Goal: Information Seeking & Learning: Compare options

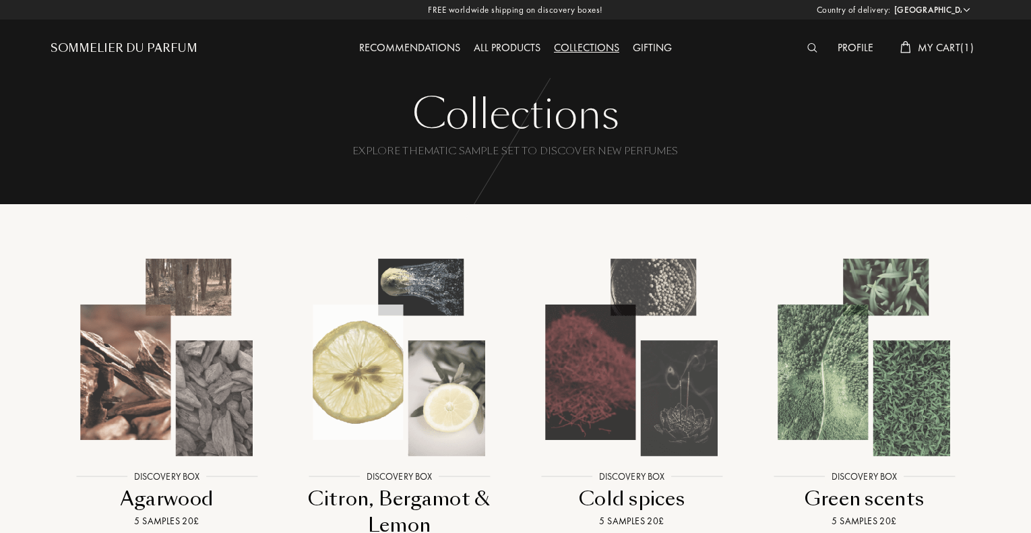
select select "UK"
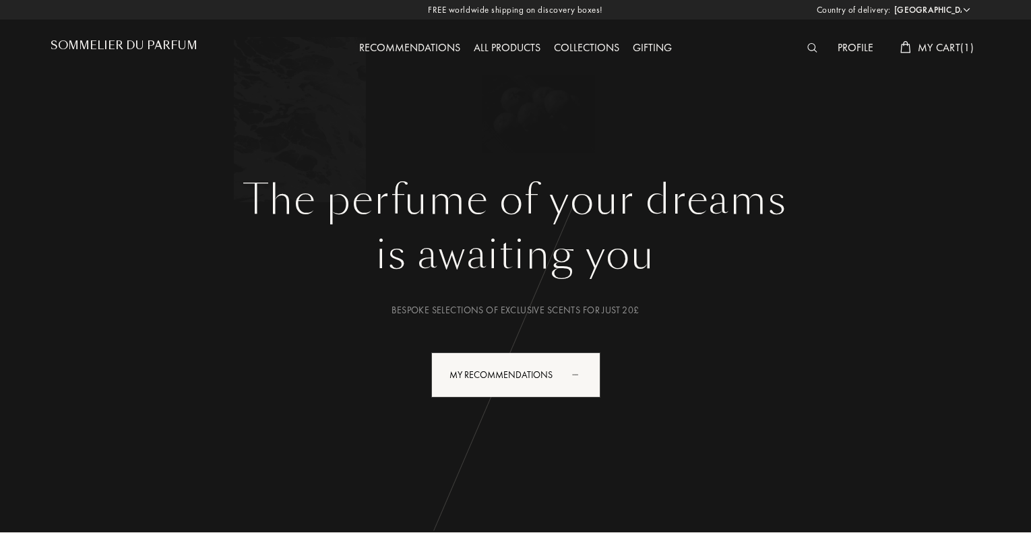
select select "UK"
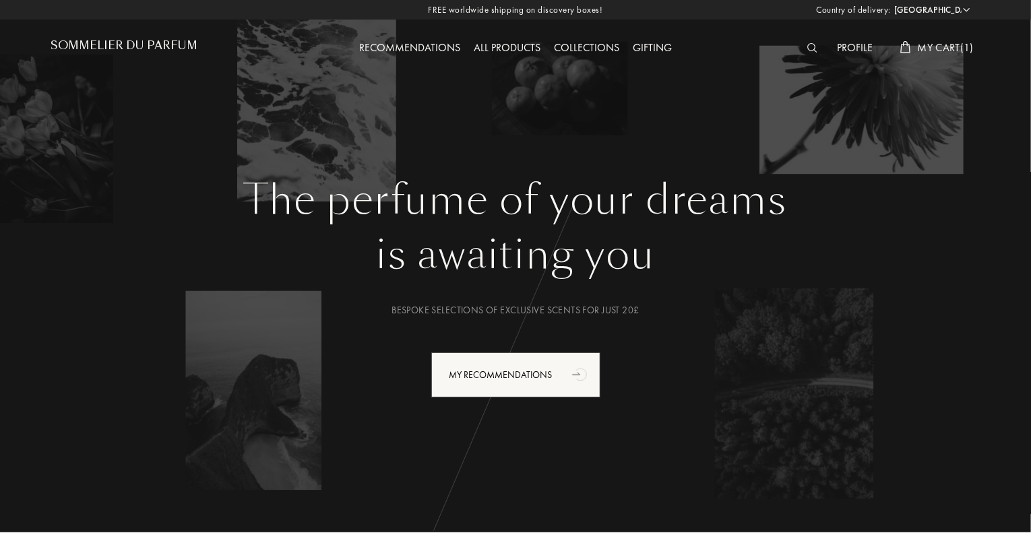
click at [809, 47] on img at bounding box center [812, 47] width 10 height 9
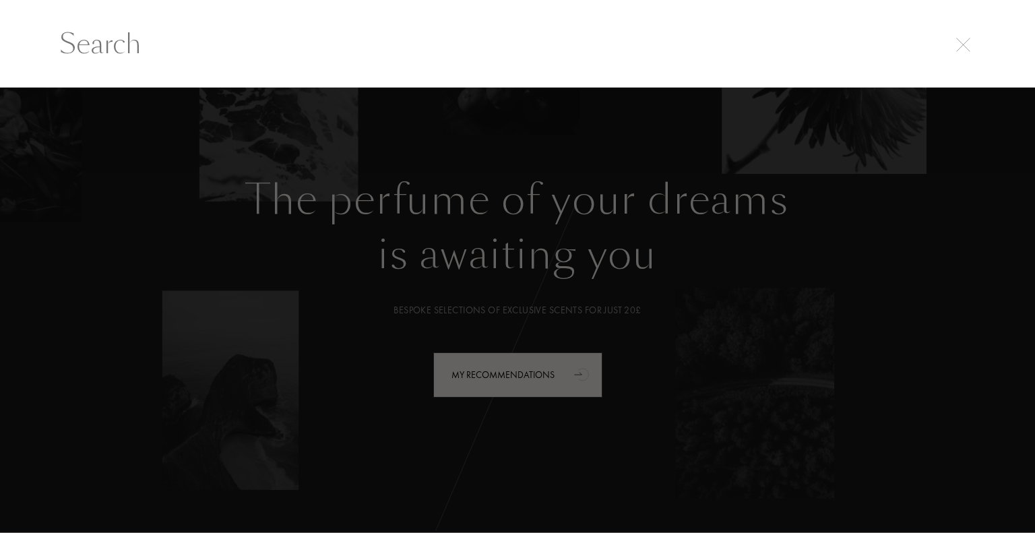
click at [115, 50] on input "text" at bounding box center [517, 44] width 970 height 40
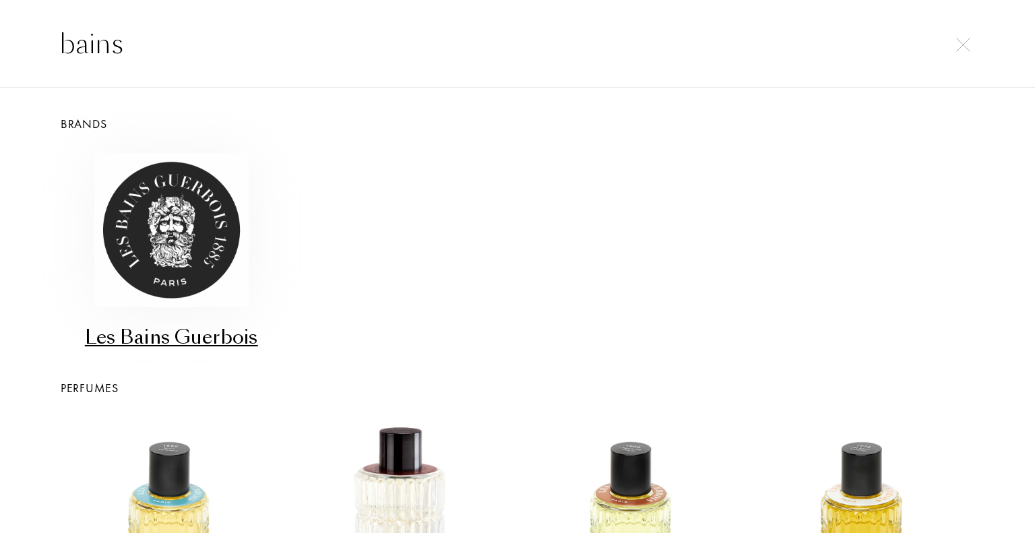
type input "bains"
click at [150, 242] on img at bounding box center [171, 230] width 154 height 154
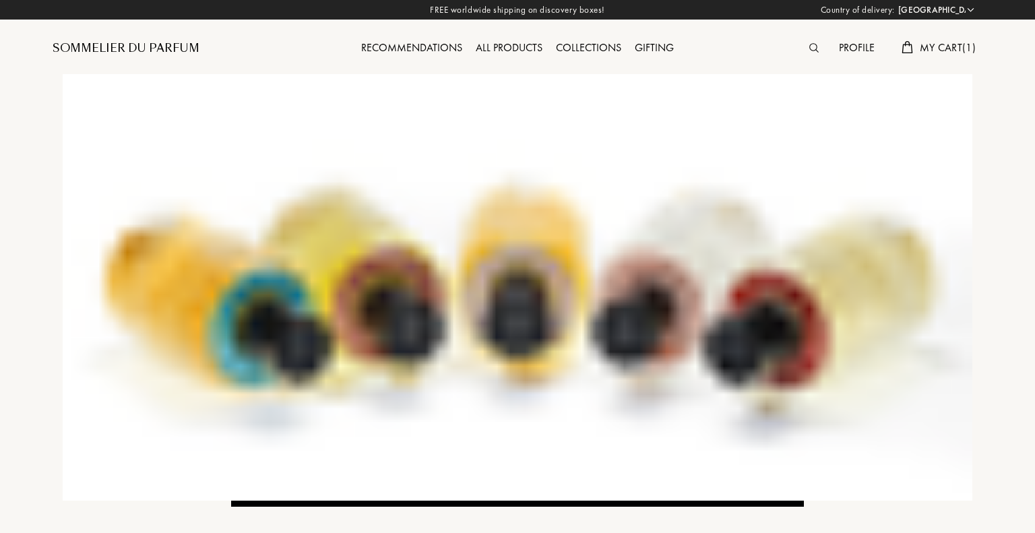
select select "UK"
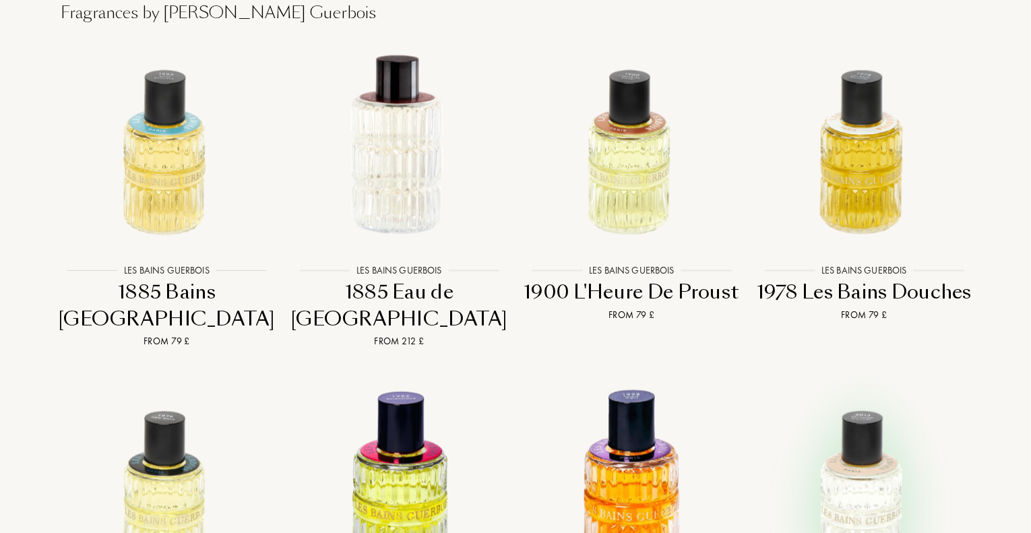
scroll to position [1213, 0]
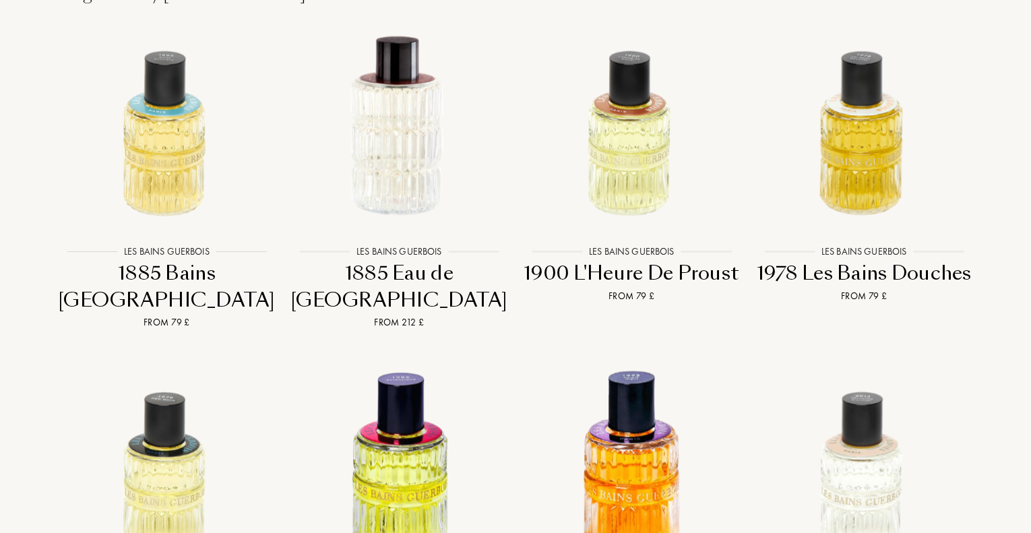
click at [635, 261] on div "1900 L'Heure De Proust" at bounding box center [632, 274] width 222 height 26
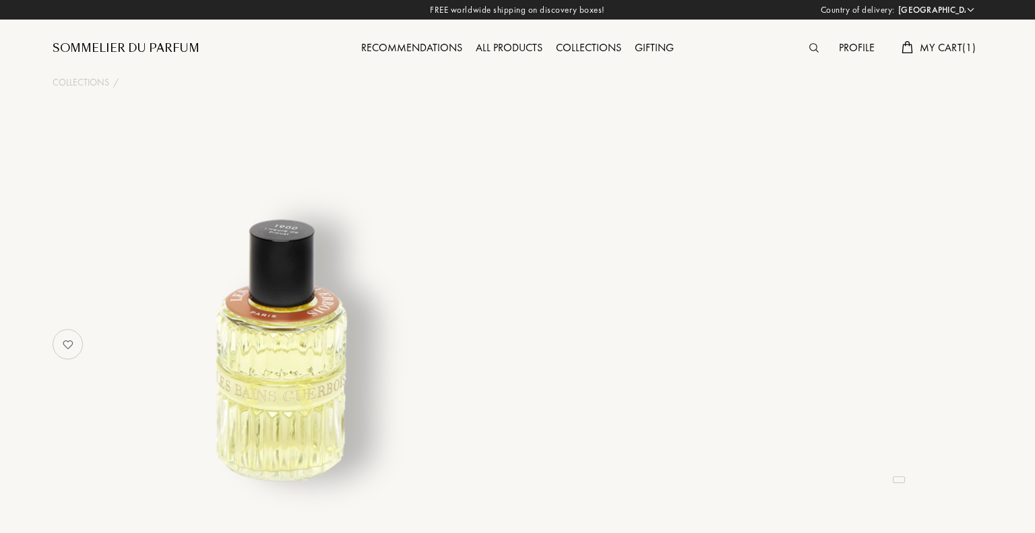
select select "UK"
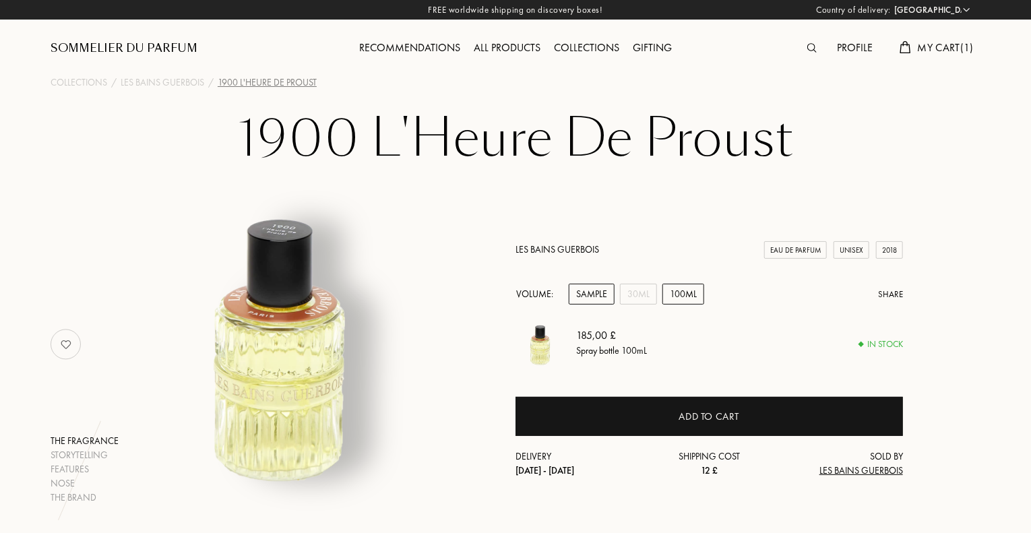
click at [592, 292] on div "Sample" at bounding box center [592, 294] width 46 height 21
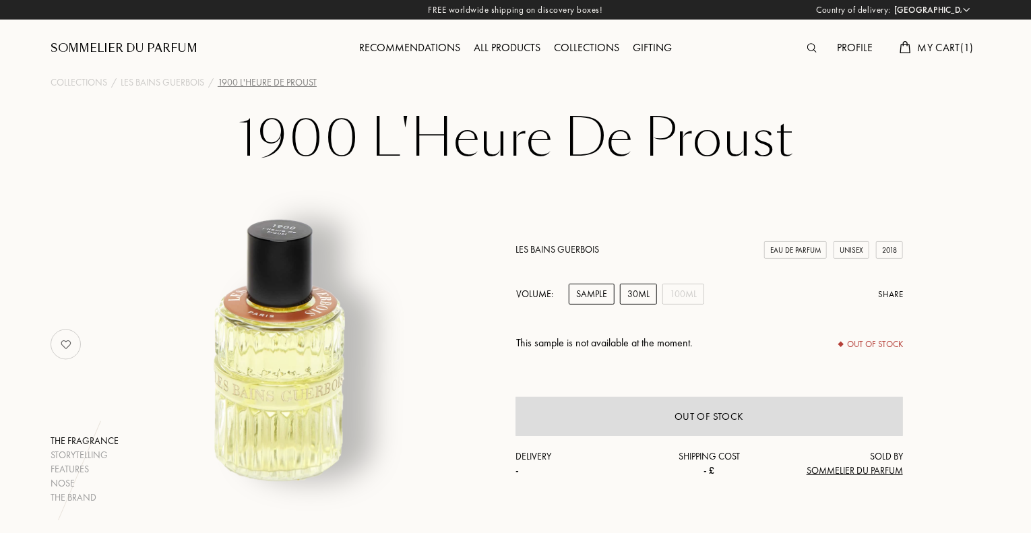
click at [636, 303] on div "30mL" at bounding box center [638, 294] width 37 height 21
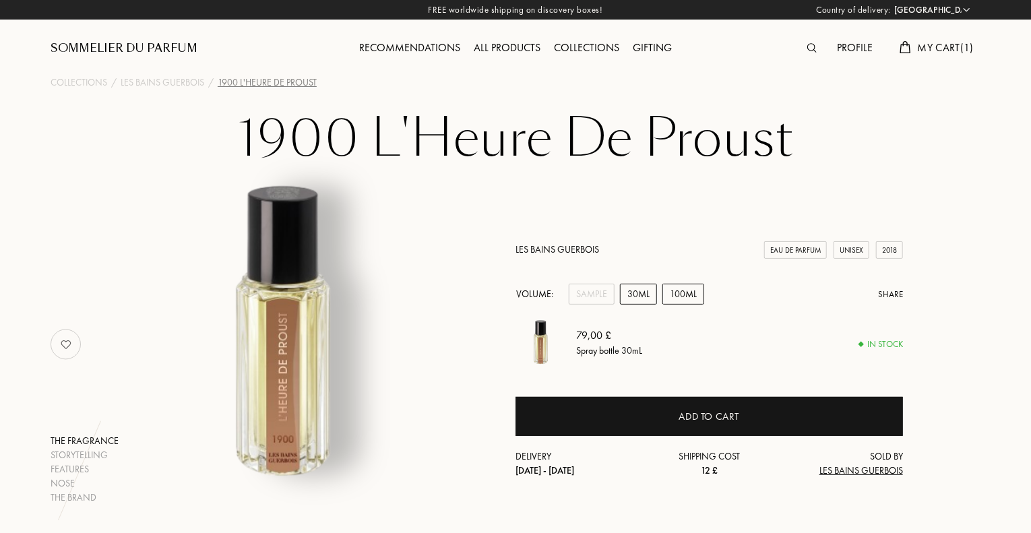
click at [686, 297] on div "100mL" at bounding box center [683, 294] width 42 height 21
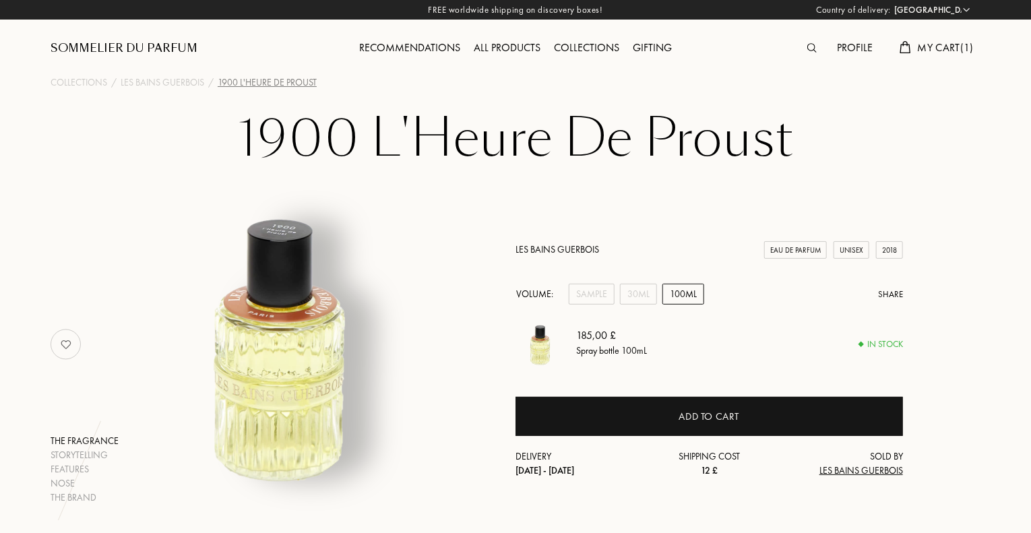
click at [540, 292] on div "Volume:" at bounding box center [537, 294] width 45 height 21
click at [608, 294] on div "Sample" at bounding box center [592, 294] width 46 height 21
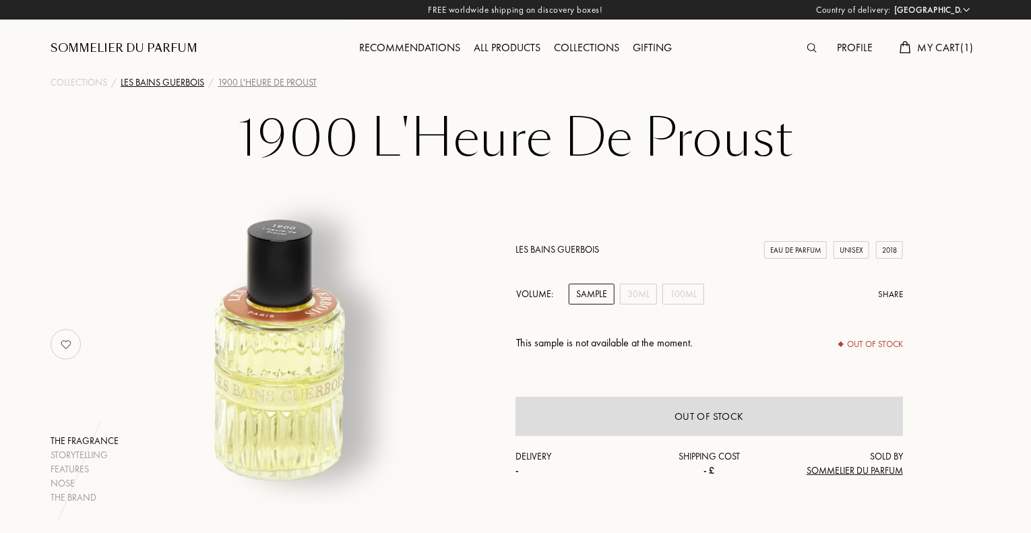
click at [160, 83] on div "Les Bains Guerbois" at bounding box center [163, 82] width 84 height 14
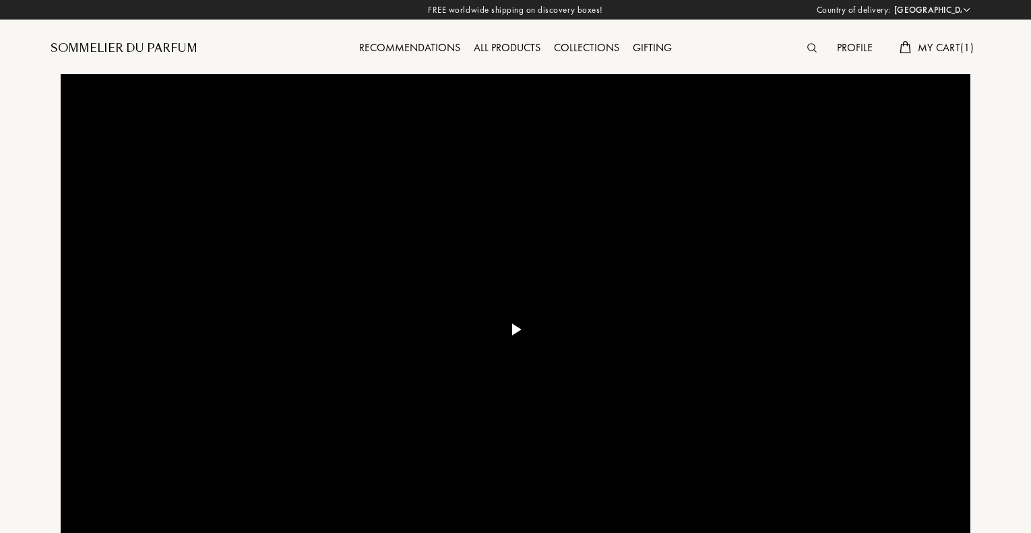
select select "UK"
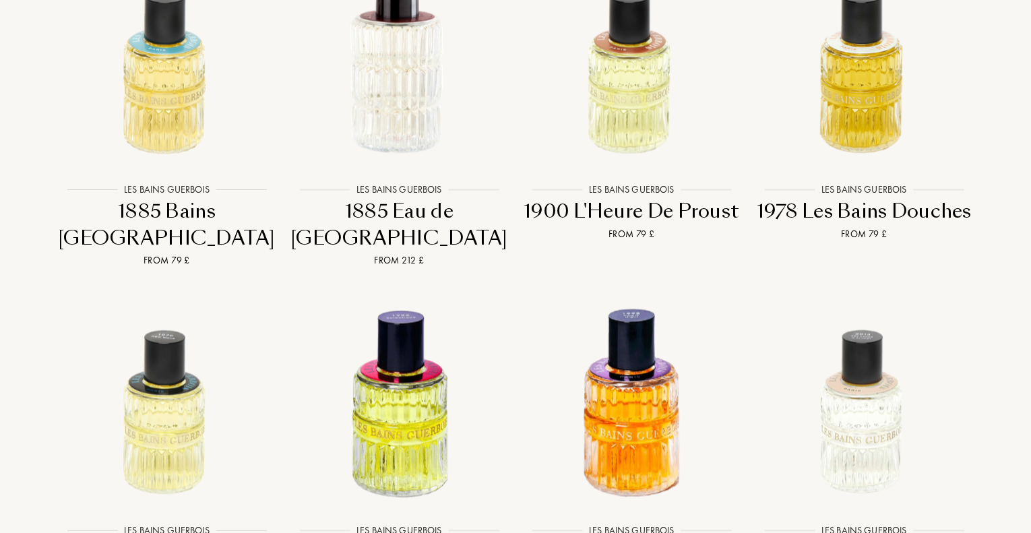
scroll to position [1280, 0]
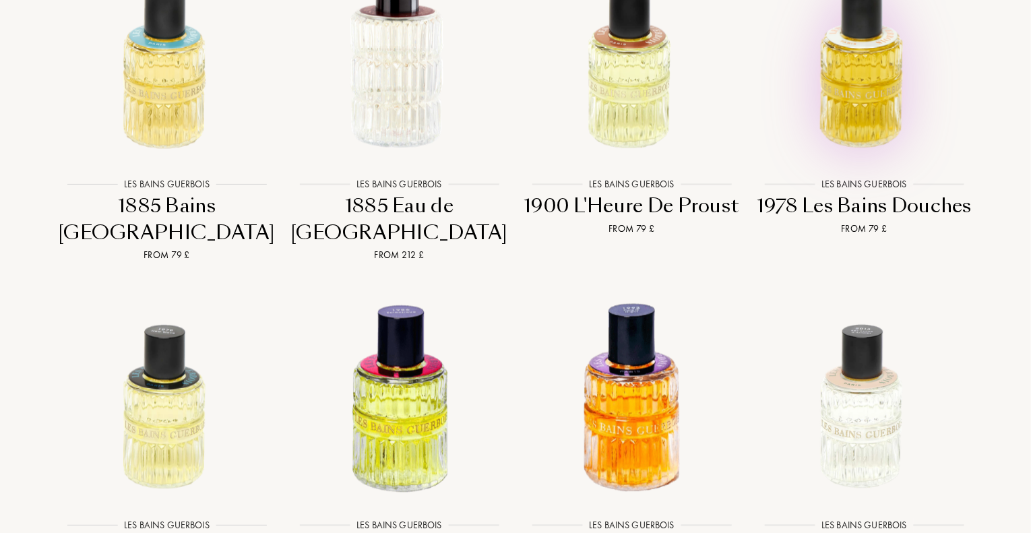
click at [845, 46] on img at bounding box center [864, 59] width 210 height 210
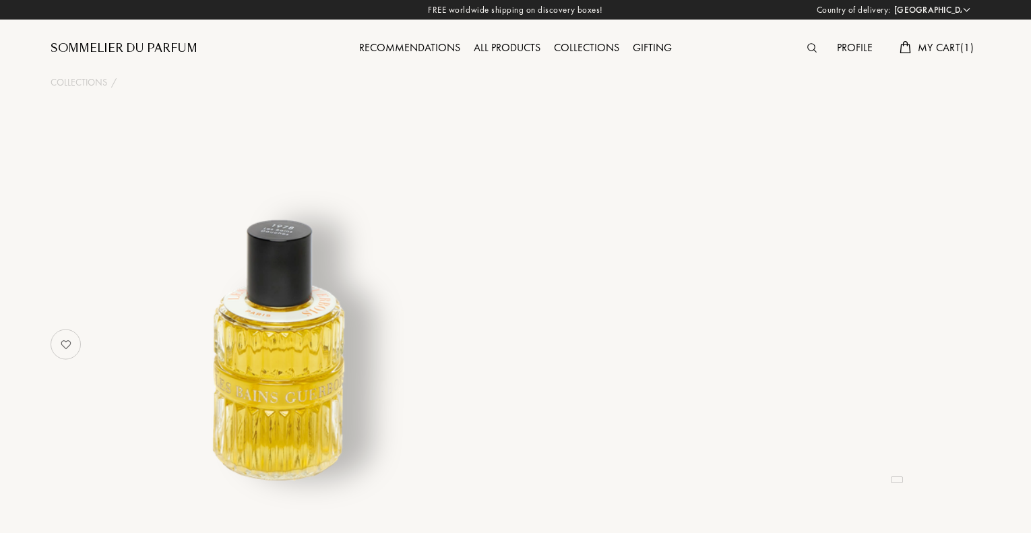
select select "UK"
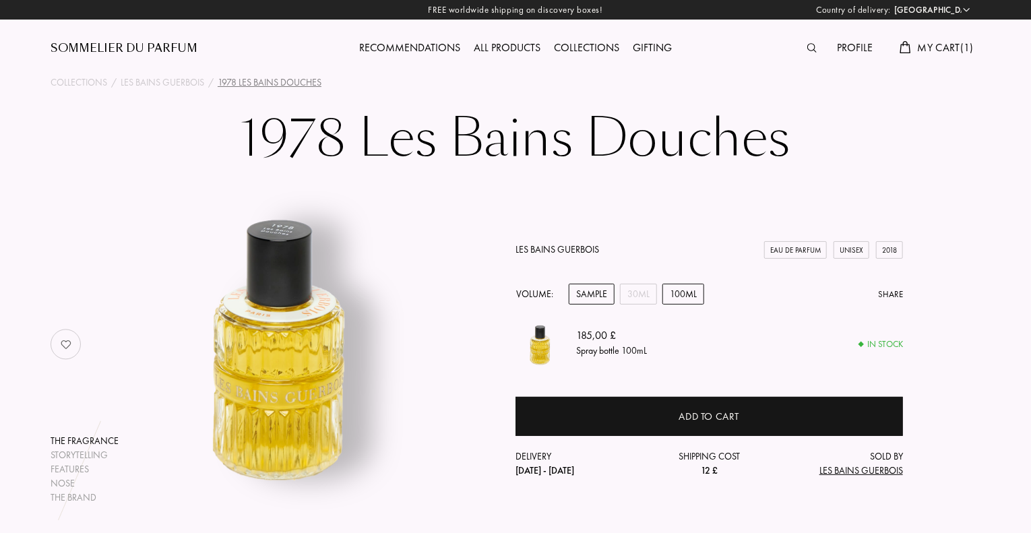
click at [591, 291] on div "Sample" at bounding box center [592, 294] width 46 height 21
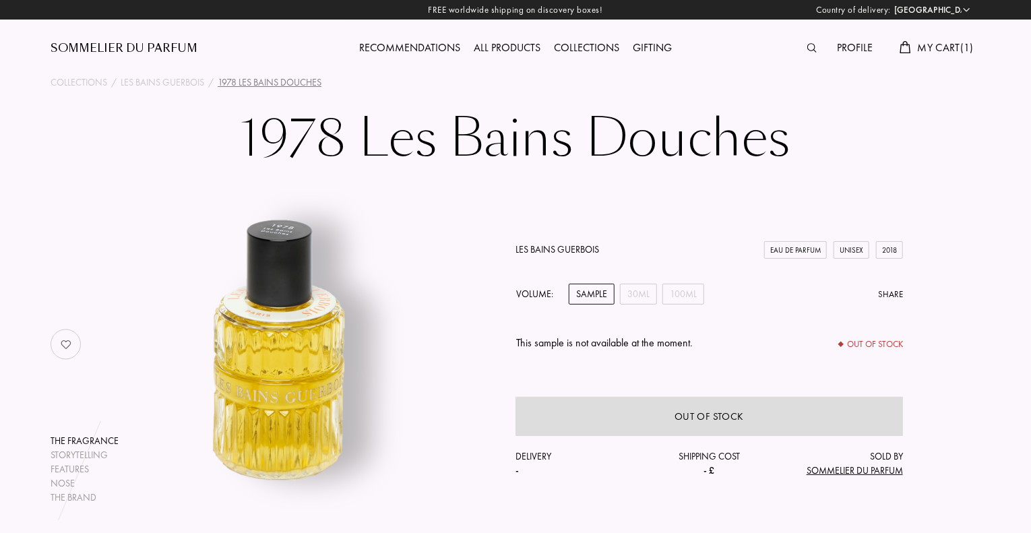
click at [134, 48] on div "Sommelier du Parfum" at bounding box center [124, 48] width 147 height 16
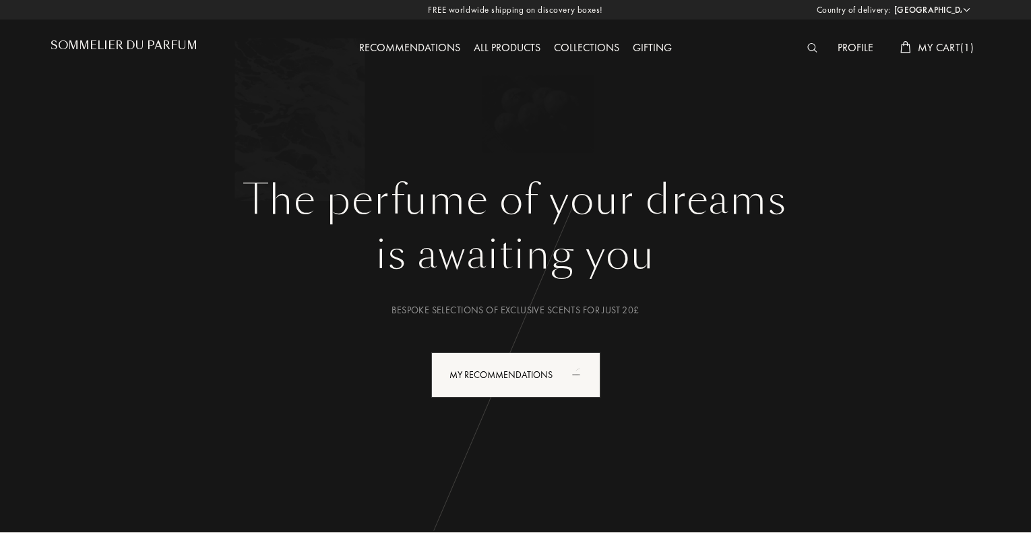
select select "UK"
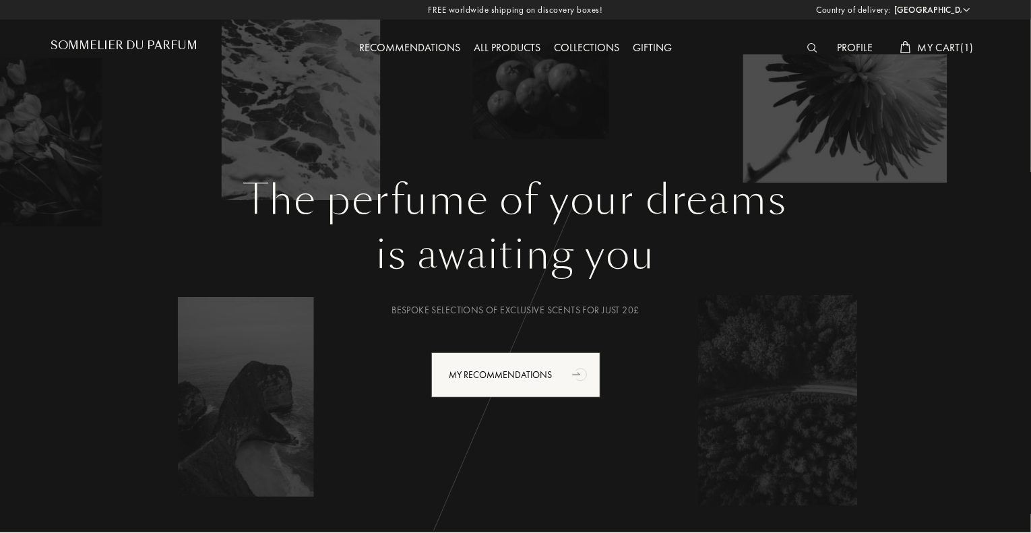
click at [532, 48] on div "All products" at bounding box center [507, 49] width 80 height 18
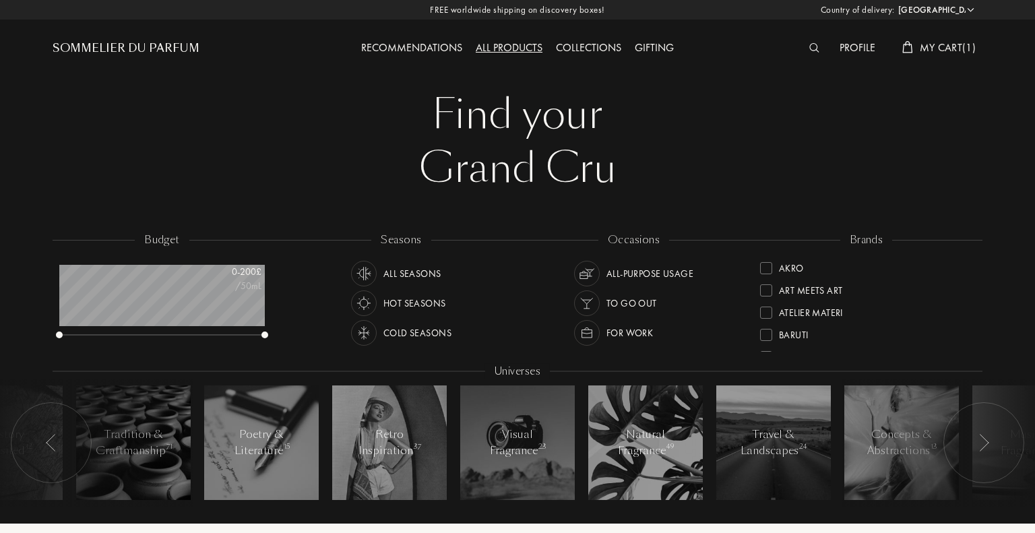
select select "UK"
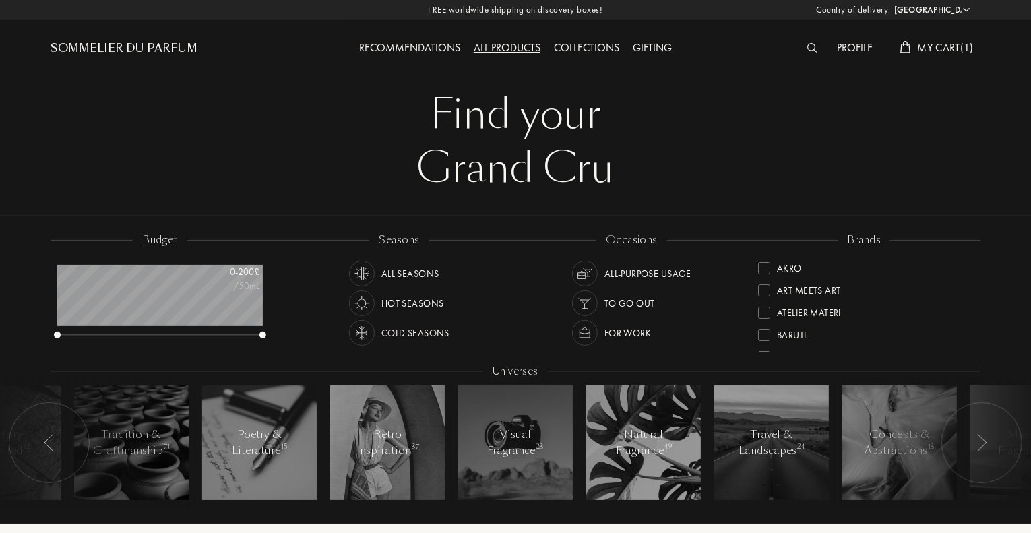
scroll to position [67, 205]
drag, startPoint x: 134, startPoint y: 54, endPoint x: 141, endPoint y: 56, distance: 7.7
click at [135, 54] on div "Sommelier du Parfum" at bounding box center [124, 48] width 147 height 16
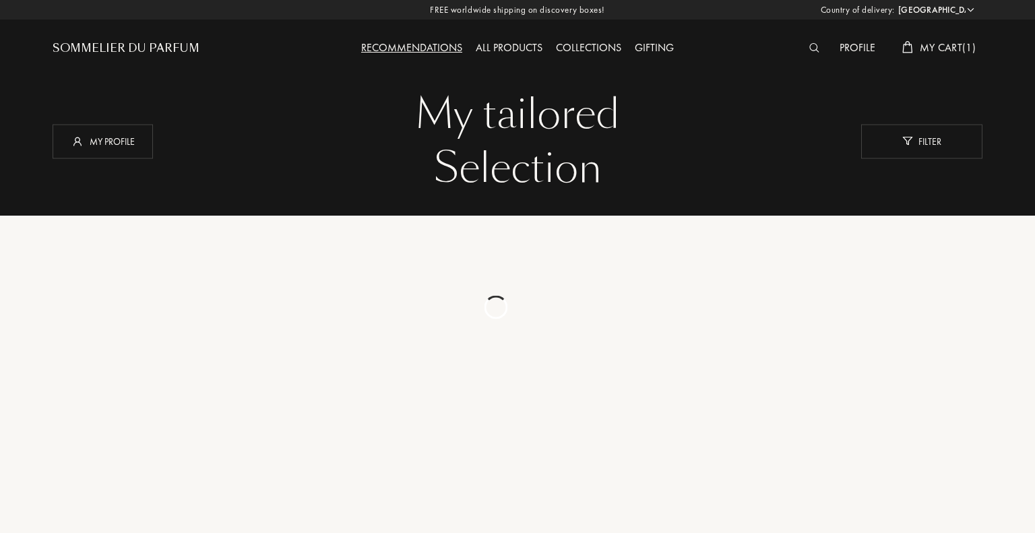
select select "UK"
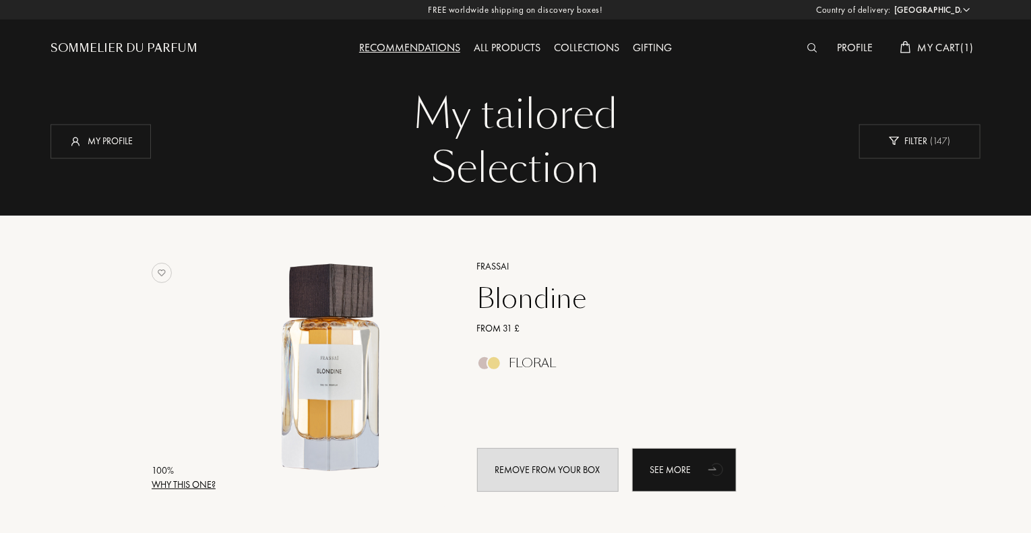
click at [815, 50] on div at bounding box center [815, 49] width 30 height 18
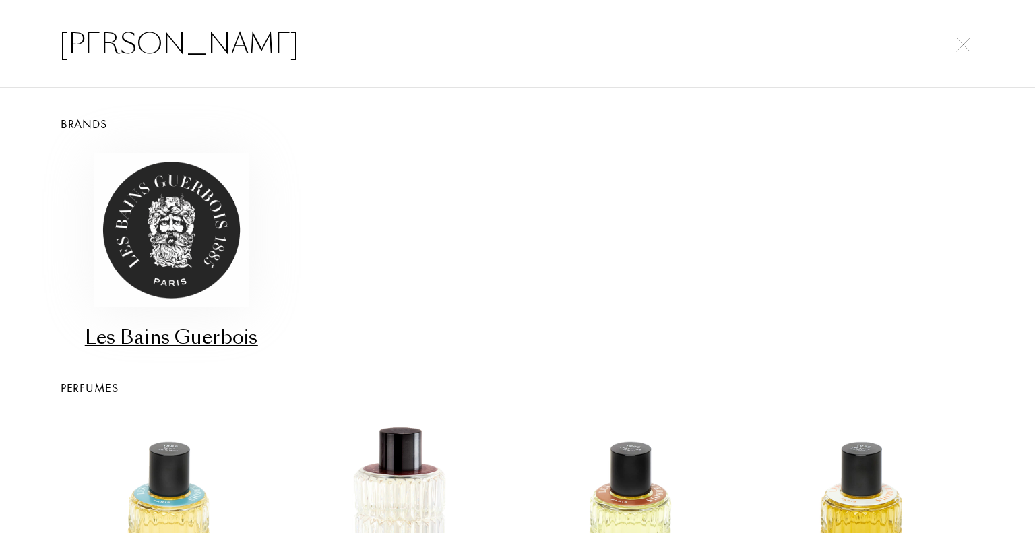
type input "[PERSON_NAME]"
click at [181, 255] on img at bounding box center [171, 230] width 154 height 154
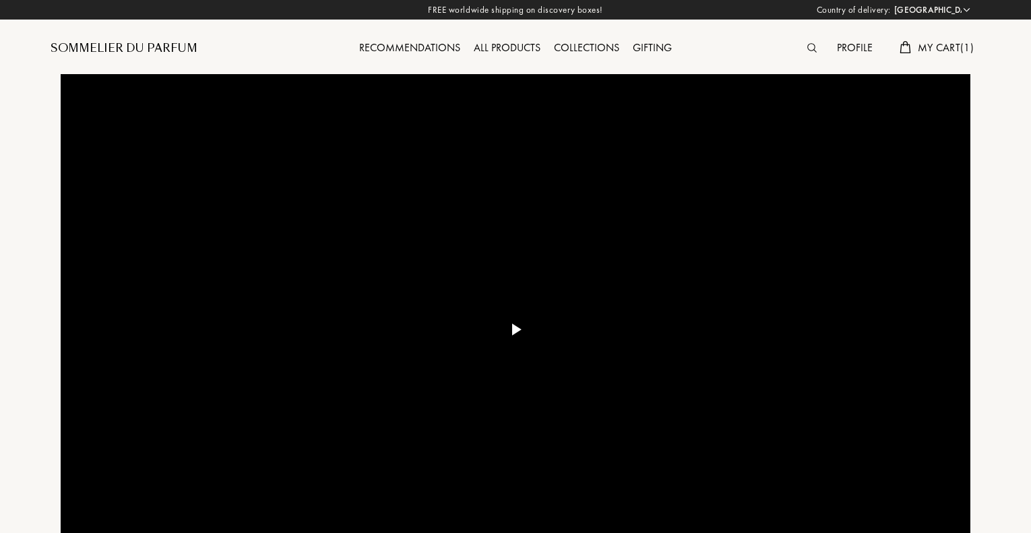
select select "UK"
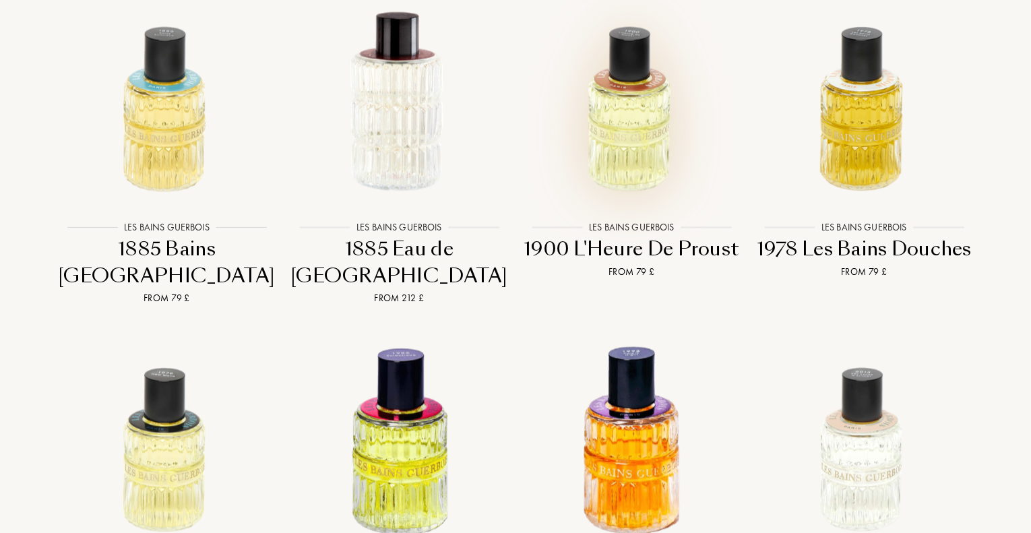
scroll to position [1280, 0]
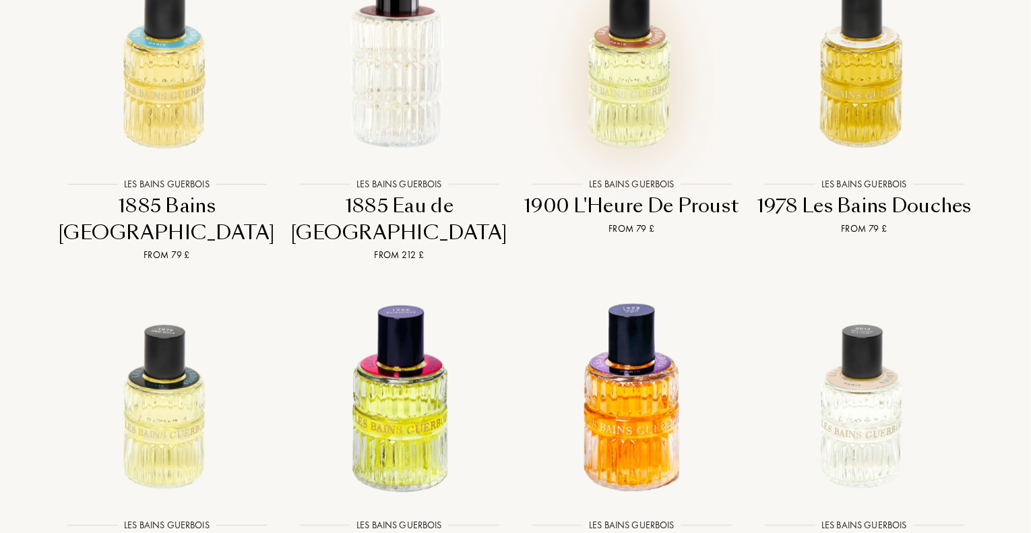
click at [634, 100] on img at bounding box center [632, 59] width 210 height 210
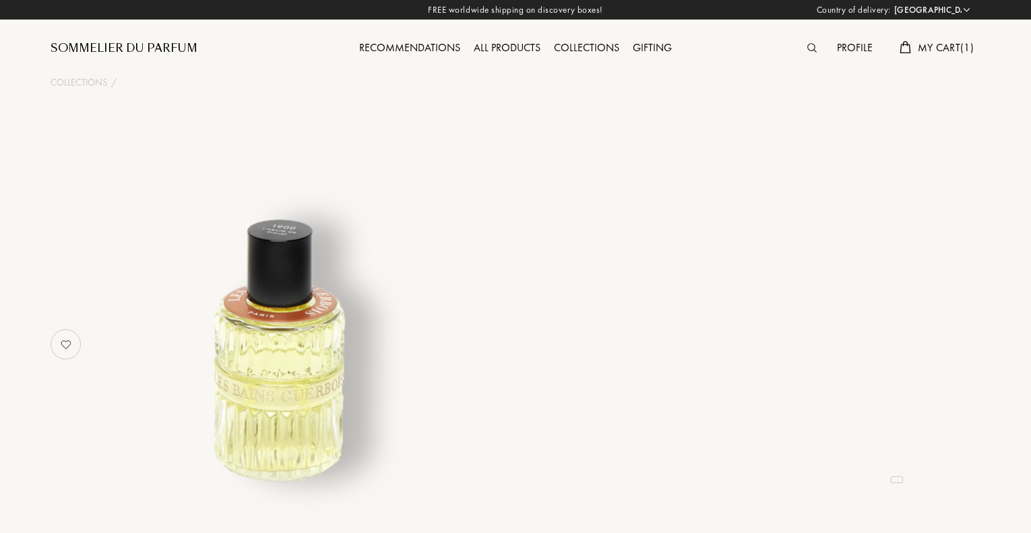
select select "UK"
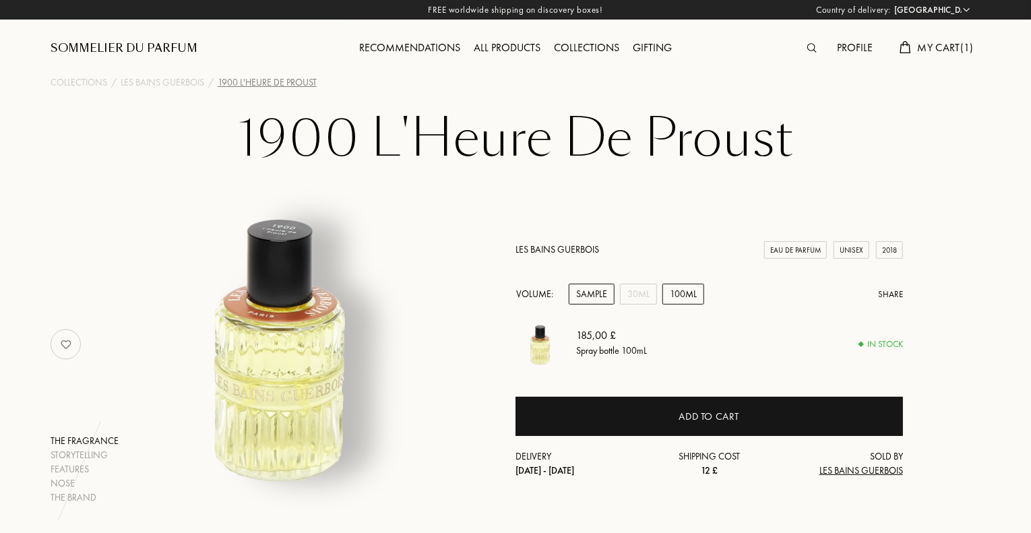
click at [590, 290] on div "Sample" at bounding box center [592, 294] width 46 height 21
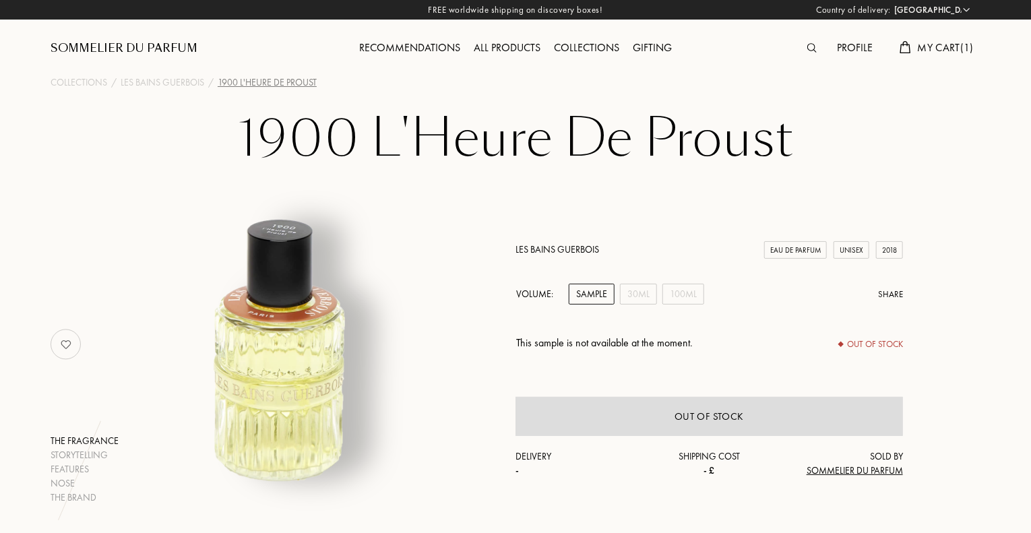
click at [522, 43] on div "All products" at bounding box center [507, 49] width 80 height 18
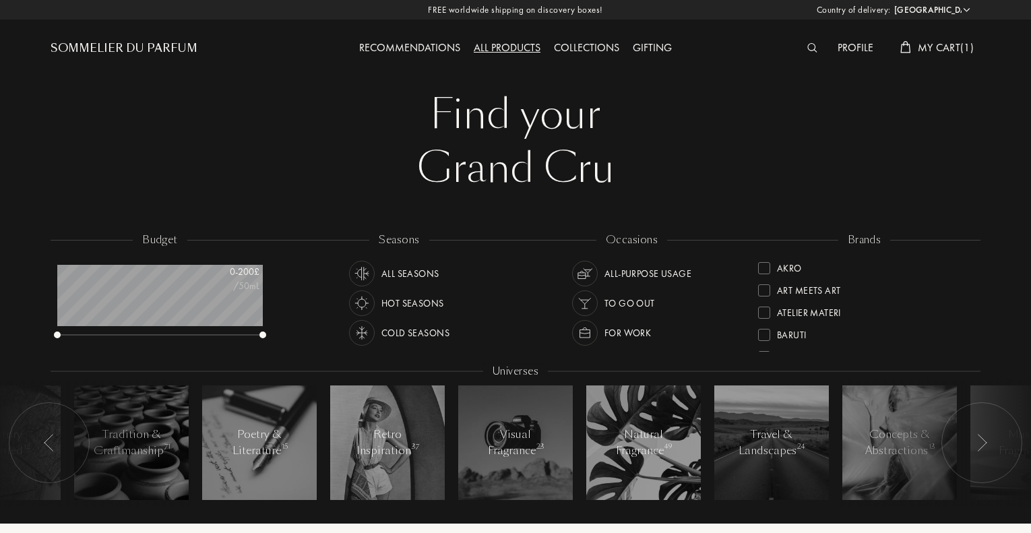
select select "UK"
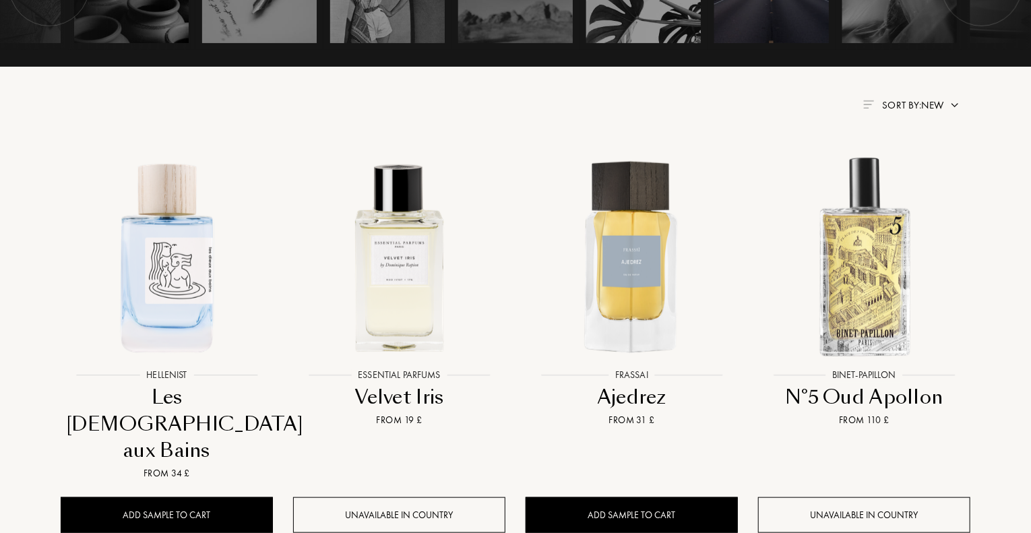
scroll to position [472, 0]
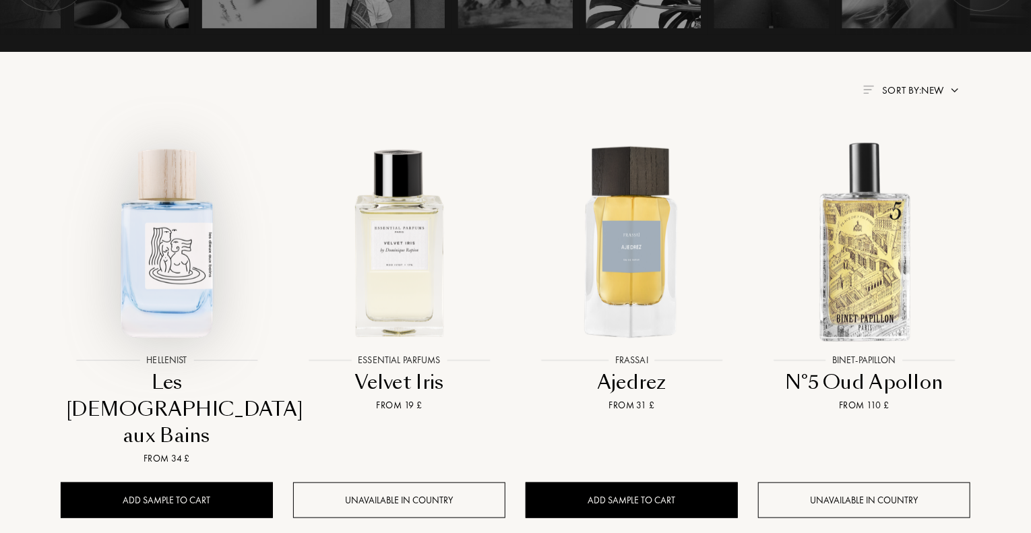
click at [181, 247] on img at bounding box center [167, 242] width 210 height 210
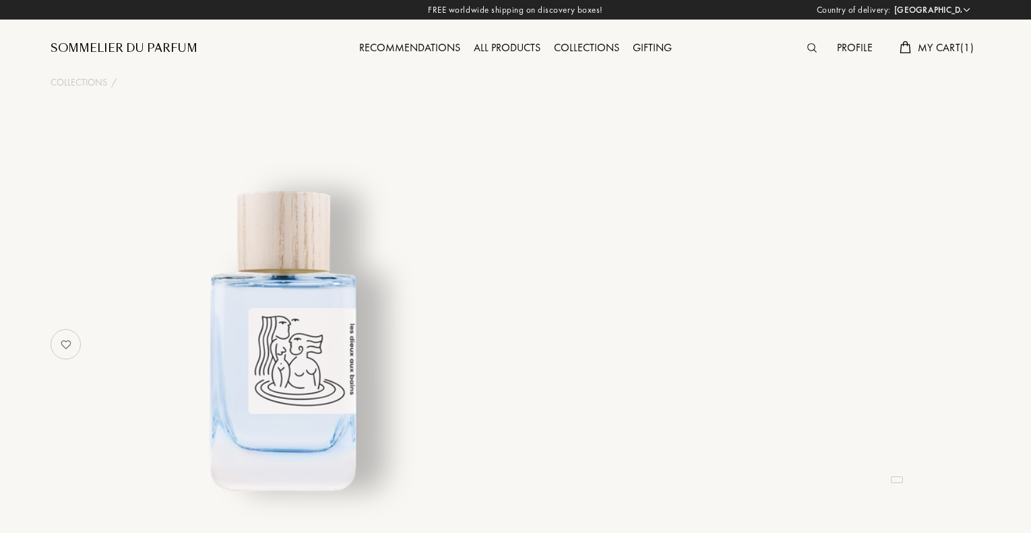
select select "UK"
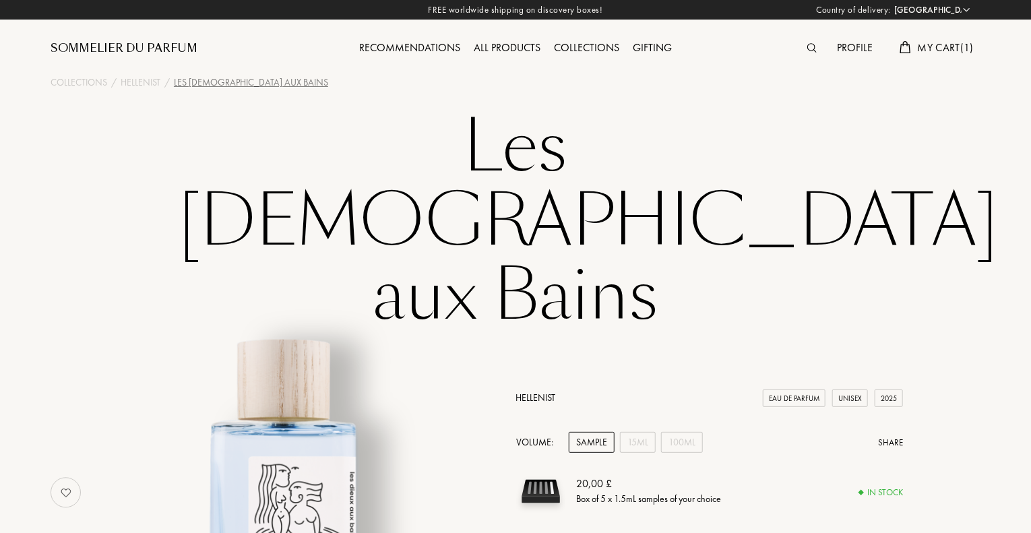
click at [595, 432] on div "Sample" at bounding box center [592, 442] width 46 height 21
click at [810, 46] on img at bounding box center [811, 47] width 9 height 9
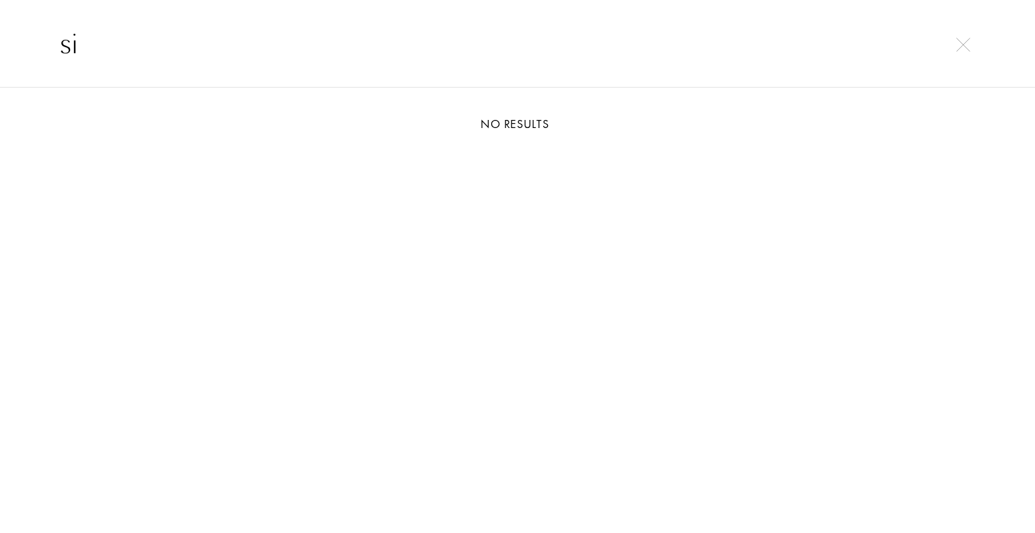
type input "s"
drag, startPoint x: 152, startPoint y: 44, endPoint x: 51, endPoint y: 40, distance: 101.1
click at [51, 40] on input "artisan" at bounding box center [517, 44] width 970 height 40
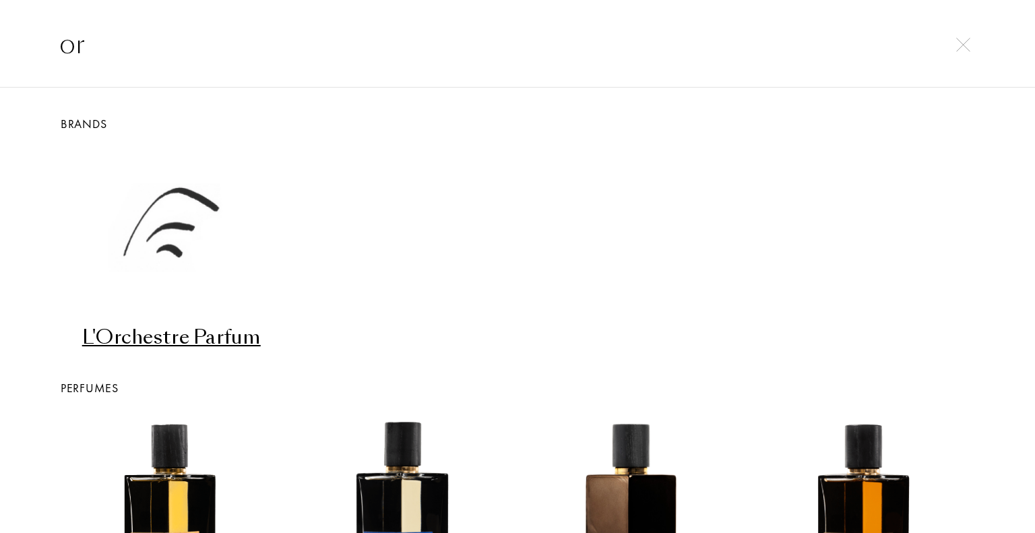
type input "or"
click at [177, 330] on div "L'Orchestre Parfum" at bounding box center [171, 337] width 220 height 26
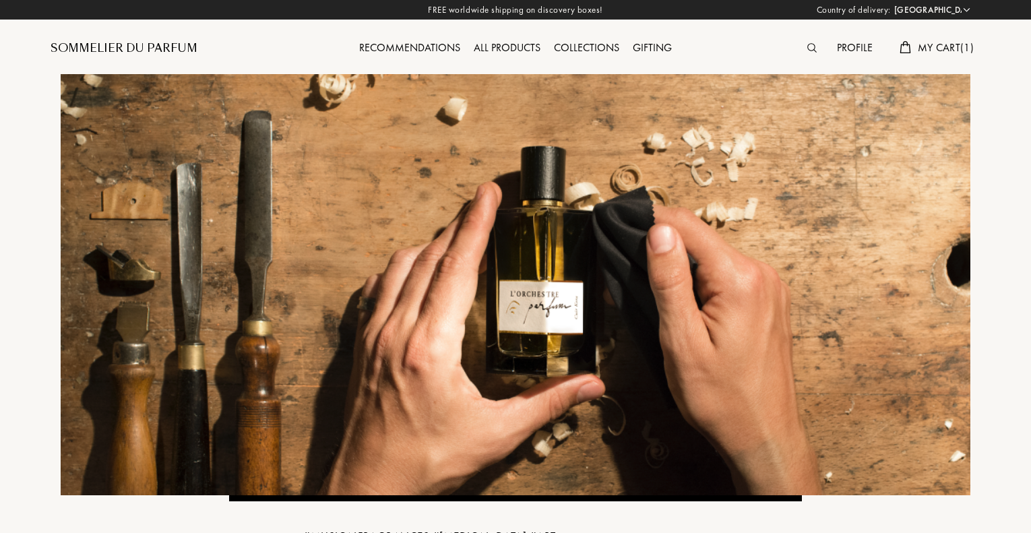
select select "UK"
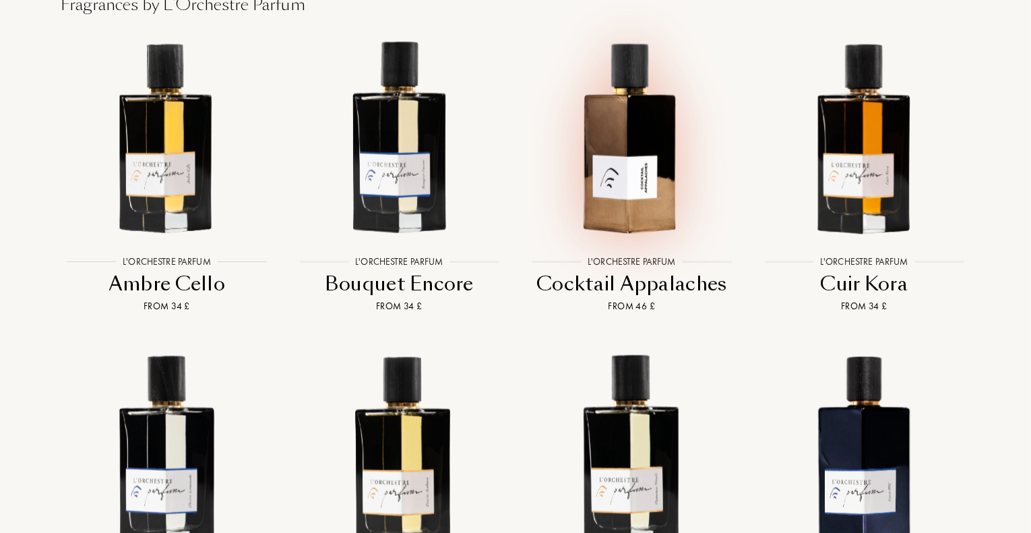
scroll to position [1280, 0]
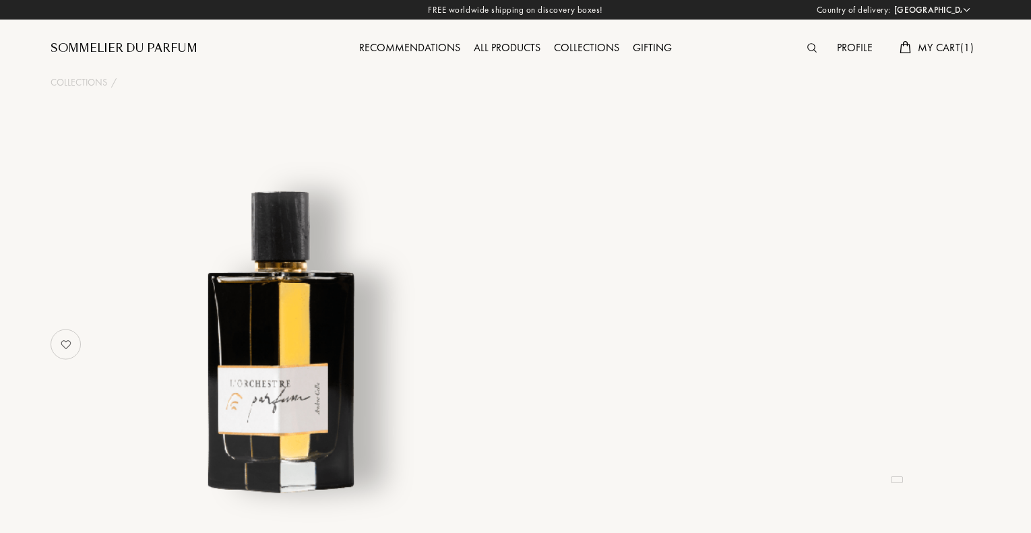
select select "UK"
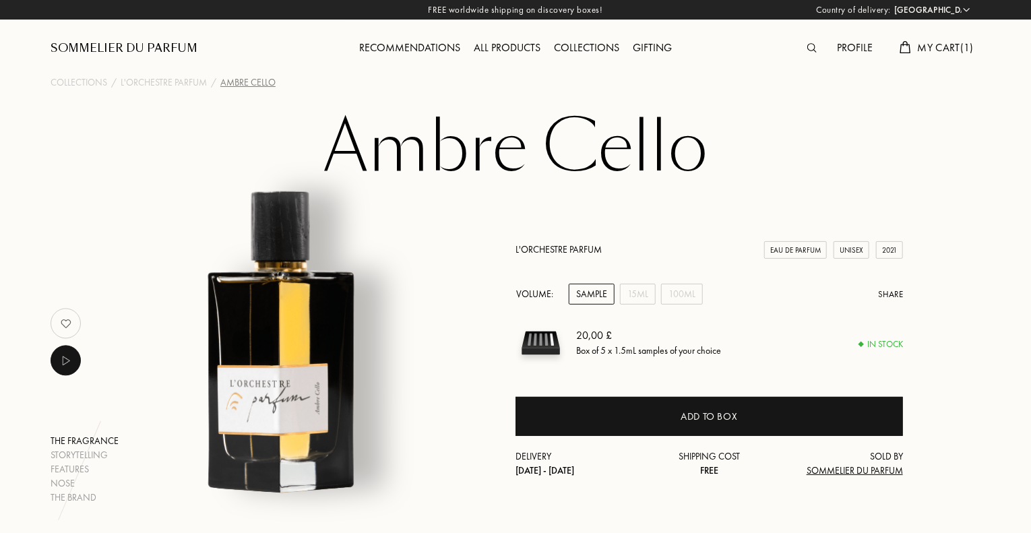
click at [590, 293] on div "Sample" at bounding box center [592, 294] width 46 height 21
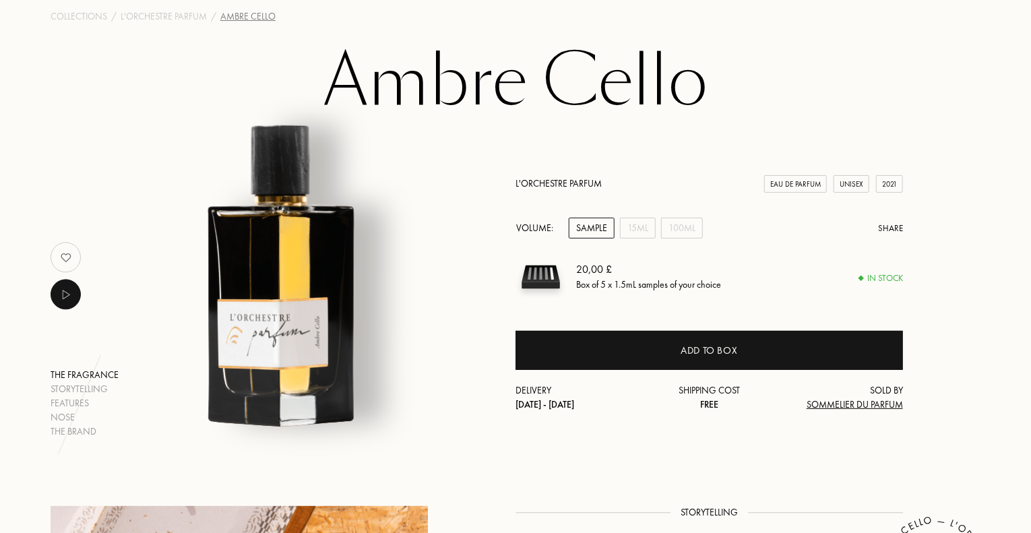
scroll to position [67, 0]
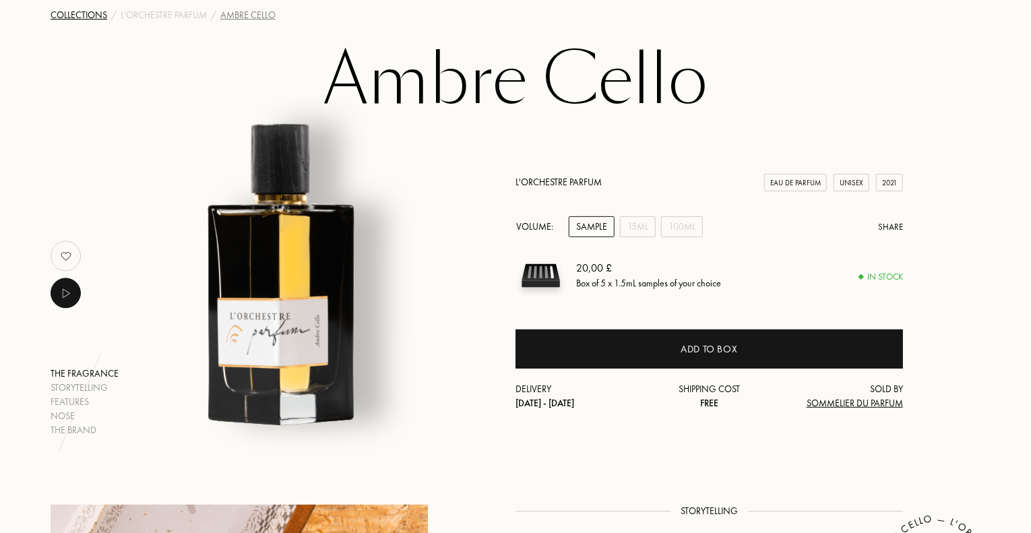
drag, startPoint x: 80, startPoint y: 13, endPoint x: 84, endPoint y: 20, distance: 8.4
click at [80, 13] on div "Collections" at bounding box center [79, 15] width 57 height 14
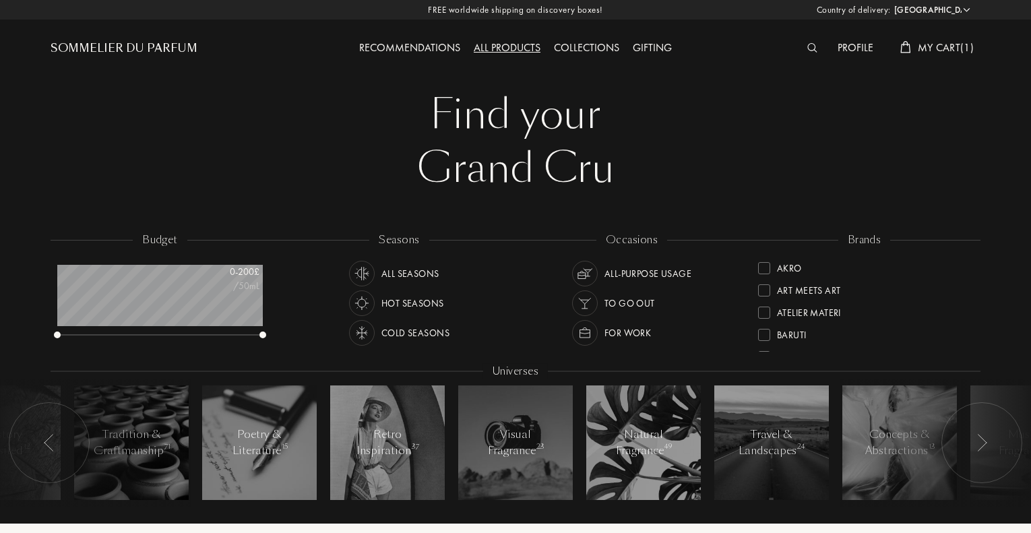
select select "UK"
click at [807, 49] on img at bounding box center [812, 47] width 10 height 9
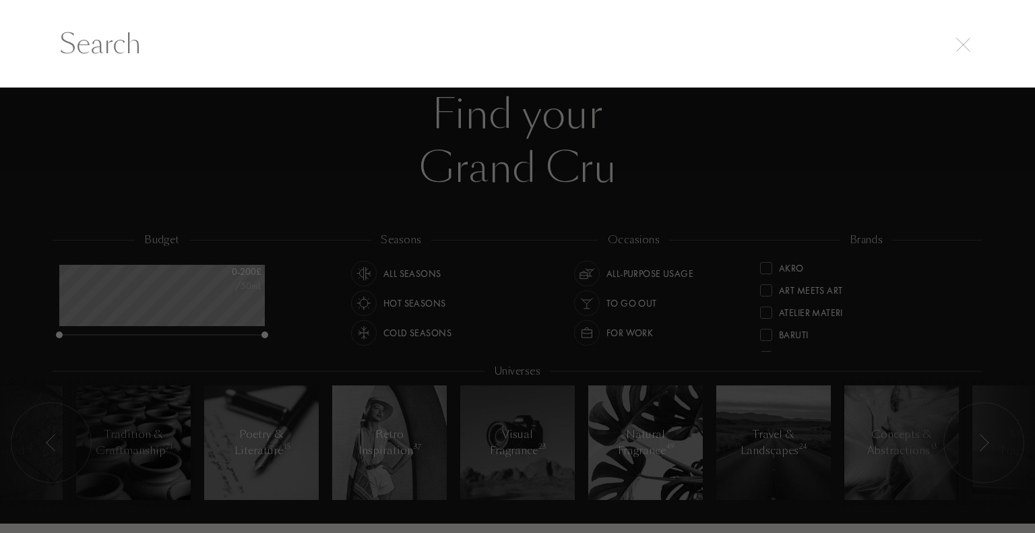
click at [100, 53] on input "text" at bounding box center [517, 44] width 970 height 40
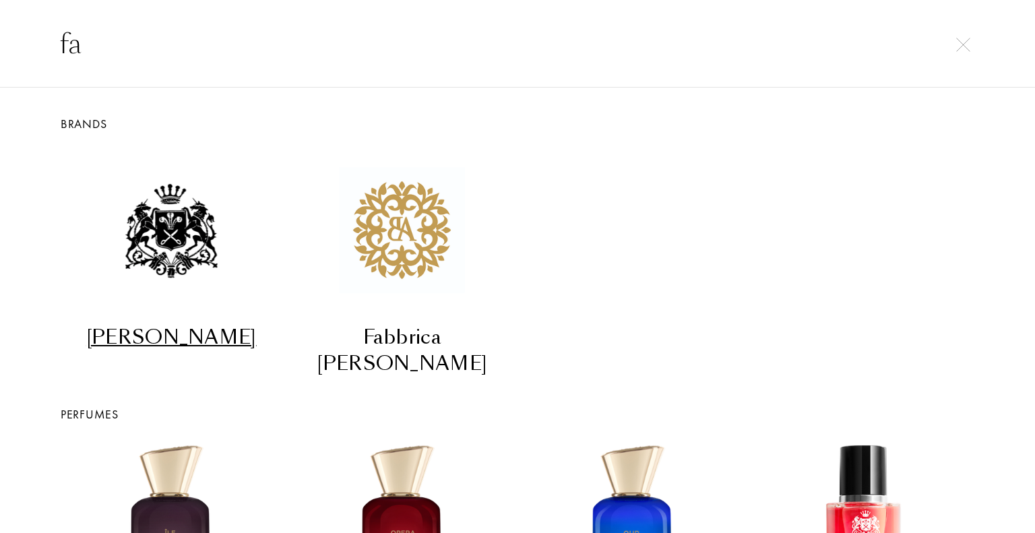
type input "f"
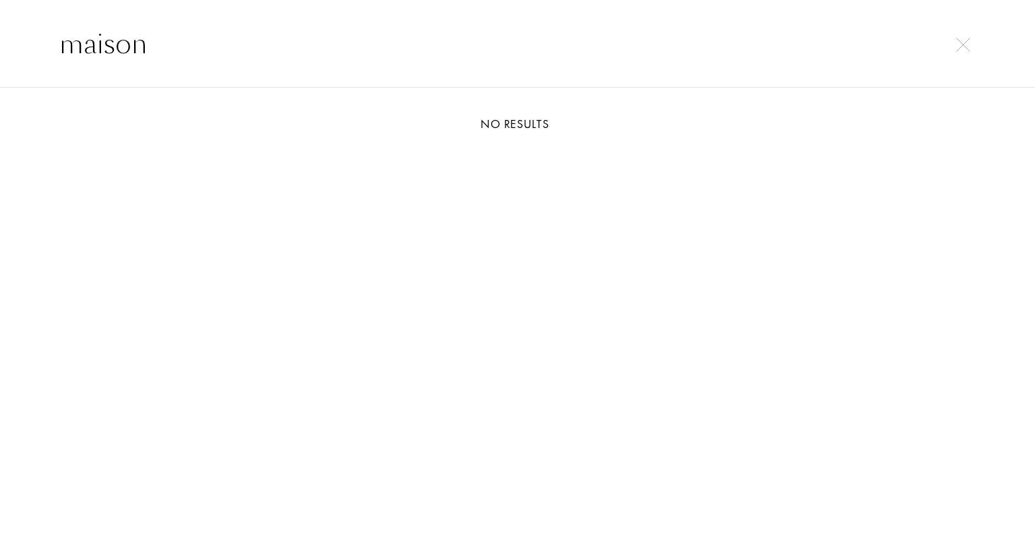
type input "maison"
click at [967, 42] on img at bounding box center [963, 45] width 14 height 14
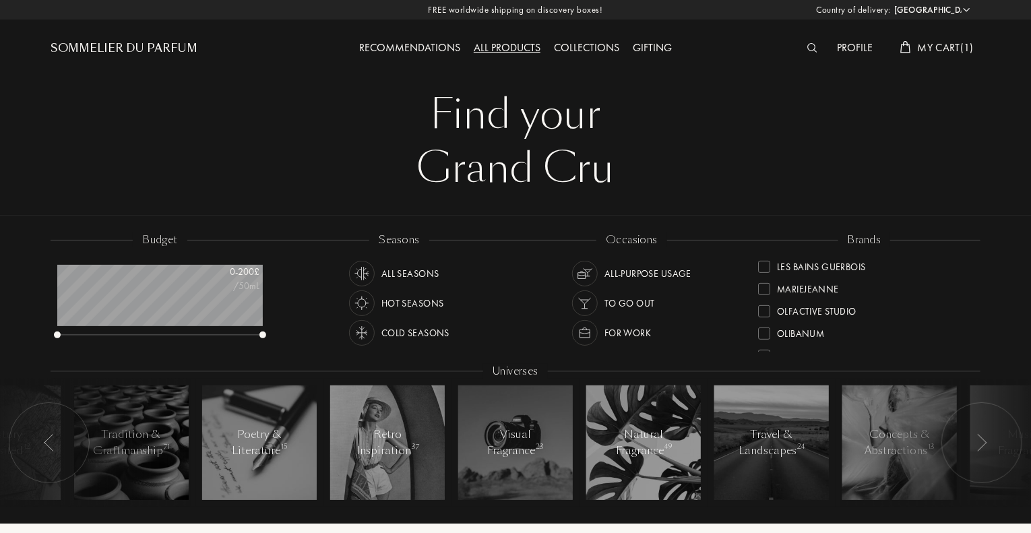
scroll to position [337, 0]
drag, startPoint x: 970, startPoint y: 282, endPoint x: 981, endPoint y: 355, distance: 73.5
click at [981, 355] on div "budget 0 - 200 £ /50mL seasons All Seasons Hot Seasons Cold Seasons occasions A…" at bounding box center [515, 376] width 1035 height 295
click at [767, 311] on div at bounding box center [764, 313] width 12 height 12
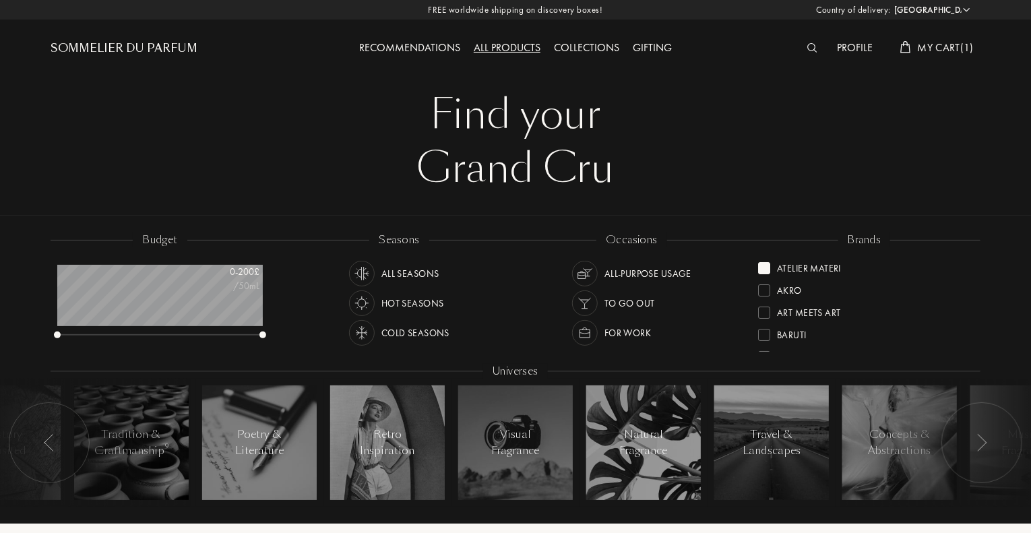
click at [816, 315] on div "Art Meets Art" at bounding box center [808, 310] width 63 height 18
click at [768, 266] on div at bounding box center [764, 268] width 12 height 12
drag, startPoint x: 966, startPoint y: 291, endPoint x: 965, endPoint y: 260, distance: 31.0
click at [965, 260] on div "Atelier Materi Akro Art Meets Art [PERSON_NAME]-Papillon Cépages Parfums Élisir…" at bounding box center [864, 304] width 212 height 95
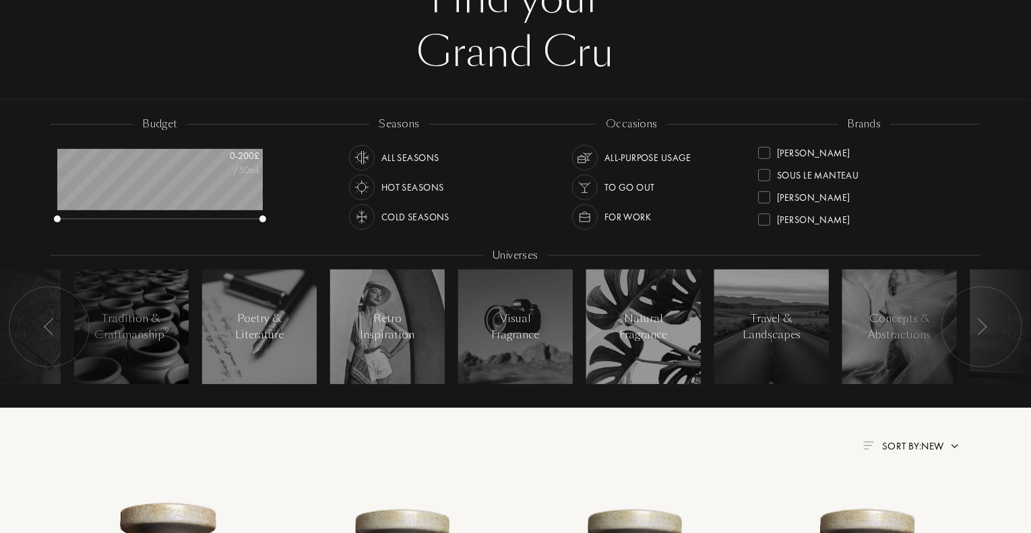
scroll to position [67, 0]
